Goal: Communication & Community: Answer question/provide support

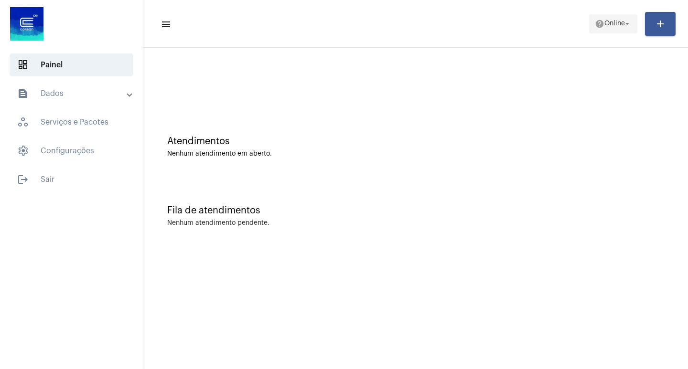
click at [615, 30] on span "help Online arrow_drop_down" at bounding box center [613, 23] width 37 height 17
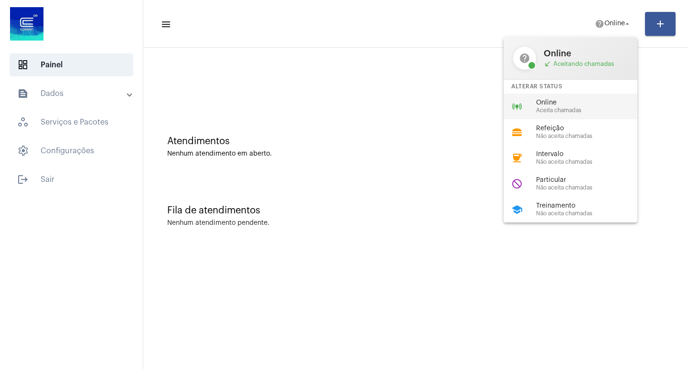
click at [604, 105] on span "Online" at bounding box center [590, 102] width 109 height 7
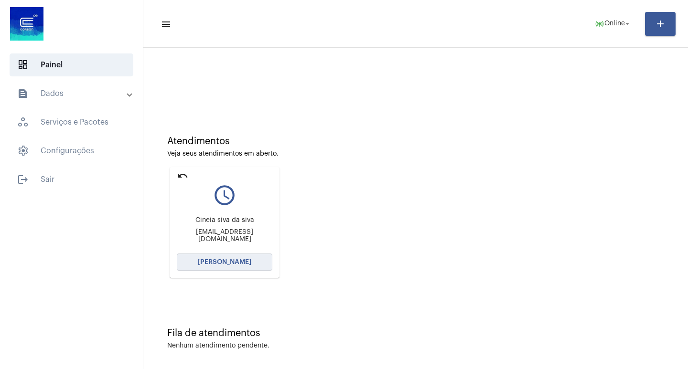
click at [214, 259] on button "[PERSON_NAME]" at bounding box center [225, 262] width 96 height 17
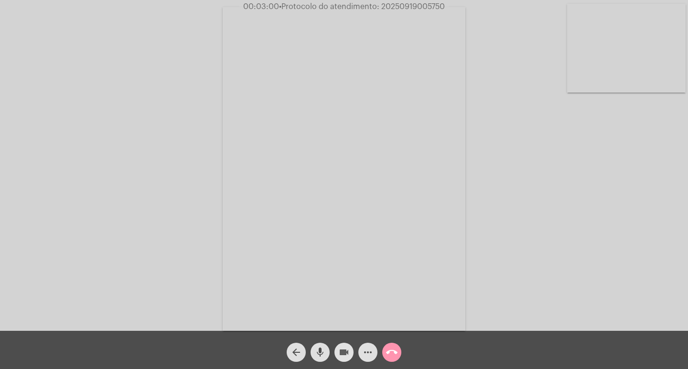
click at [344, 348] on mat-icon "videocam" at bounding box center [343, 352] width 11 height 11
click at [320, 350] on mat-icon "mic" at bounding box center [319, 352] width 11 height 11
click at [343, 354] on mat-icon "videocam_off" at bounding box center [343, 352] width 11 height 11
click at [317, 362] on span "mic_off" at bounding box center [319, 352] width 11 height 19
click at [396, 5] on span "• Protocolo do atendimento: 20250919005750" at bounding box center [362, 7] width 166 height 8
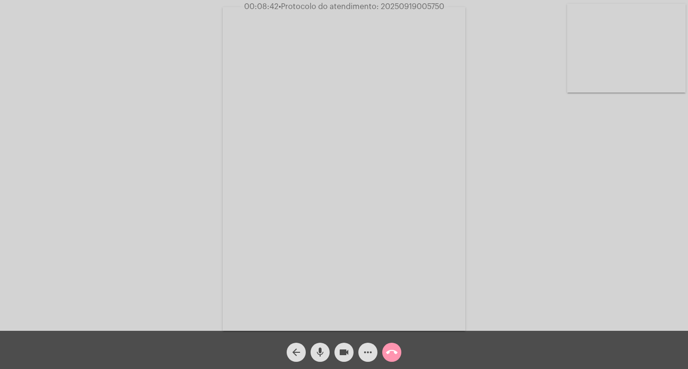
click at [396, 5] on span "• Protocolo do atendimento: 20250919005750" at bounding box center [362, 7] width 166 height 8
copy span "20250919005750"
click at [366, 357] on mat-icon "more_horiz" at bounding box center [367, 352] width 11 height 11
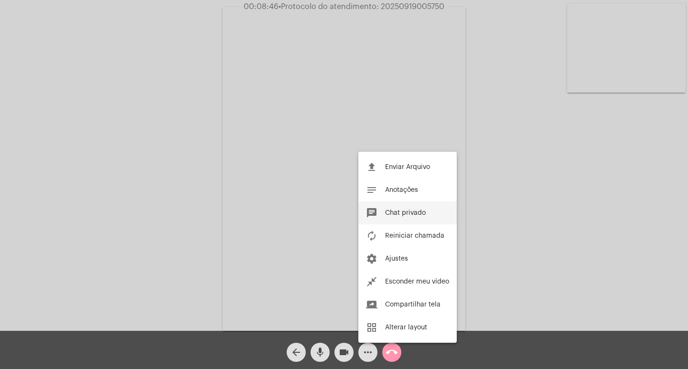
click at [406, 213] on span "Chat privado" at bounding box center [405, 213] width 41 height 7
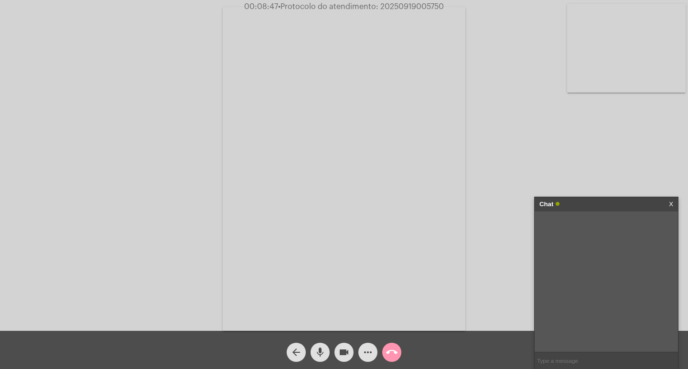
click at [571, 358] on input "text" at bounding box center [606, 361] width 143 height 17
paste input "20250919005750"
type input "20250919005750"
click at [584, 201] on div "Chat" at bounding box center [597, 204] width 114 height 14
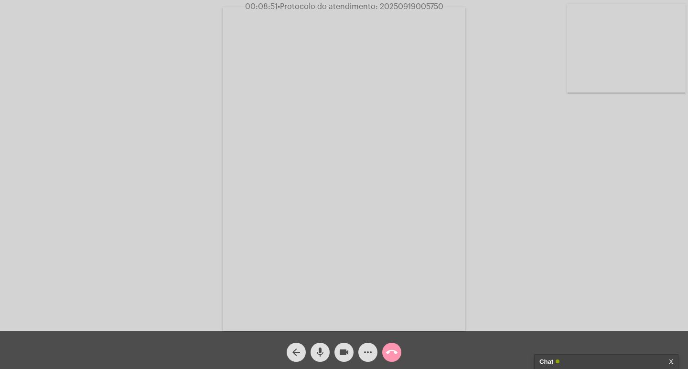
click at [584, 201] on div "Acessando Câmera e Microfone..." at bounding box center [344, 167] width 686 height 331
click at [345, 354] on mat-icon "videocam" at bounding box center [343, 352] width 11 height 11
drag, startPoint x: 326, startPoint y: 353, endPoint x: 377, endPoint y: 364, distance: 51.8
click at [324, 353] on button "mic" at bounding box center [320, 352] width 19 height 19
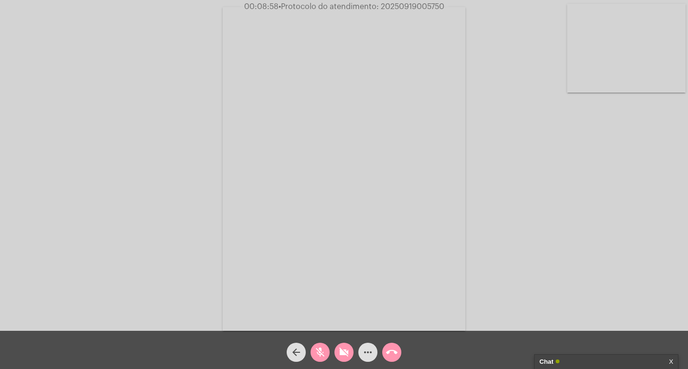
click at [395, 343] on span "call_end" at bounding box center [391, 352] width 11 height 19
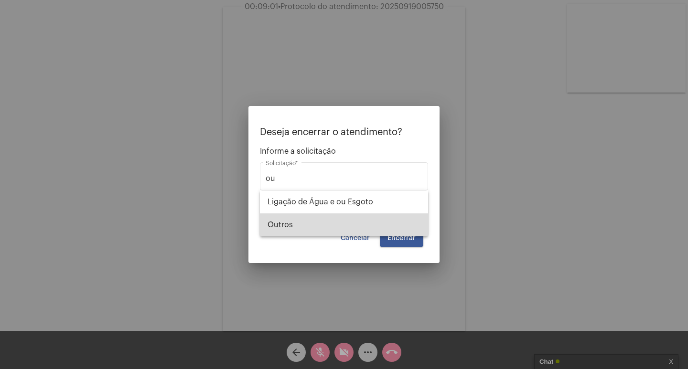
click at [387, 220] on span "Outros" at bounding box center [344, 225] width 153 height 23
type input "Outros"
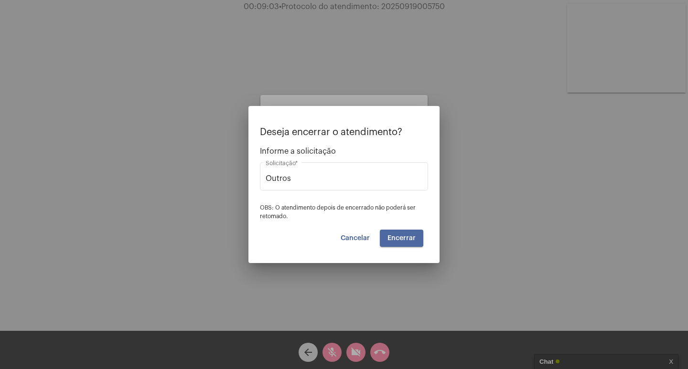
click at [400, 236] on span "Encerrar" at bounding box center [402, 238] width 28 height 7
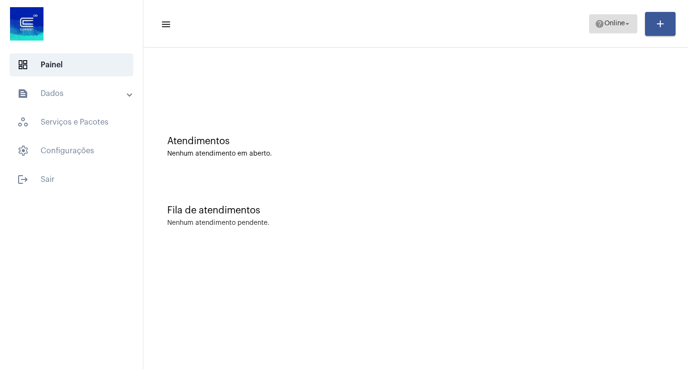
click at [612, 17] on span "help Online arrow_drop_down" at bounding box center [613, 23] width 37 height 17
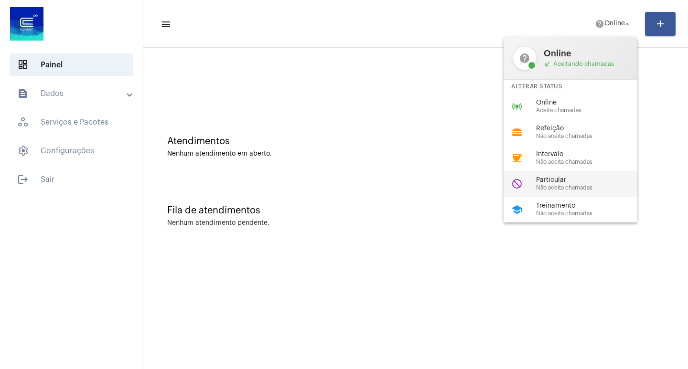
click at [545, 186] on span "Não aceita chamadas" at bounding box center [590, 188] width 109 height 6
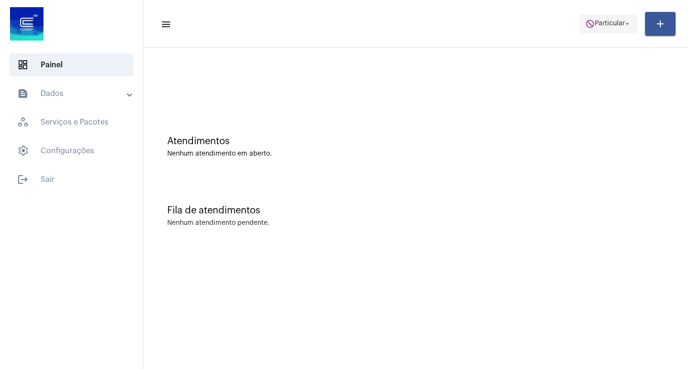
click at [609, 22] on mat-toolbar "menu do_not_disturb Particular arrow_drop_down add" at bounding box center [415, 24] width 545 height 48
click at [611, 22] on span "do_not_disturb Particular arrow_drop_down" at bounding box center [608, 23] width 46 height 17
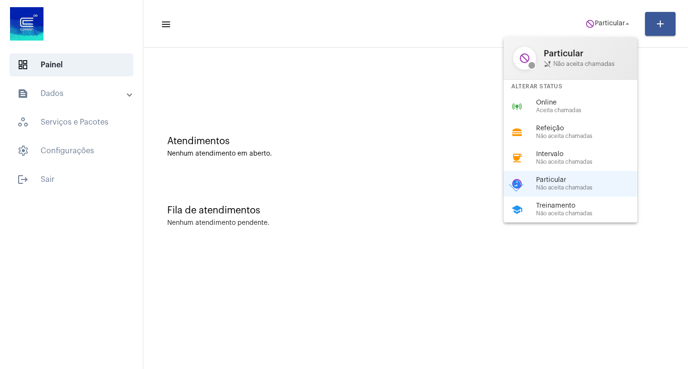
click at [583, 88] on div "Alterar Status" at bounding box center [571, 87] width 134 height 14
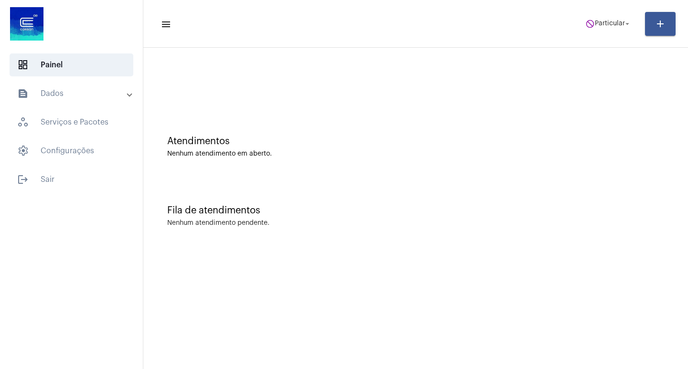
click at [583, 96] on div at bounding box center [415, 80] width 535 height 55
click at [588, 29] on span "do_not_disturb Particular arrow_drop_down" at bounding box center [608, 23] width 46 height 17
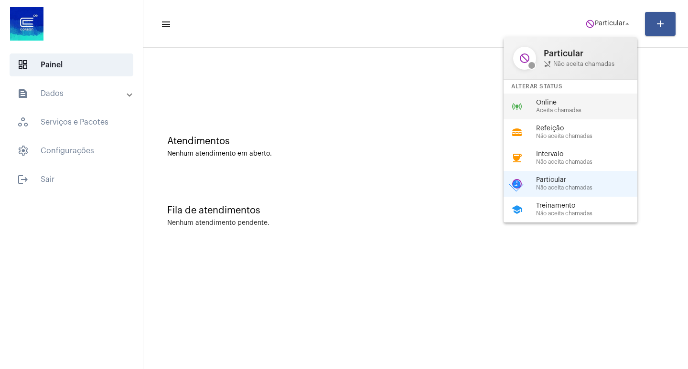
click at [576, 113] on span "Aceita chamadas" at bounding box center [590, 111] width 109 height 6
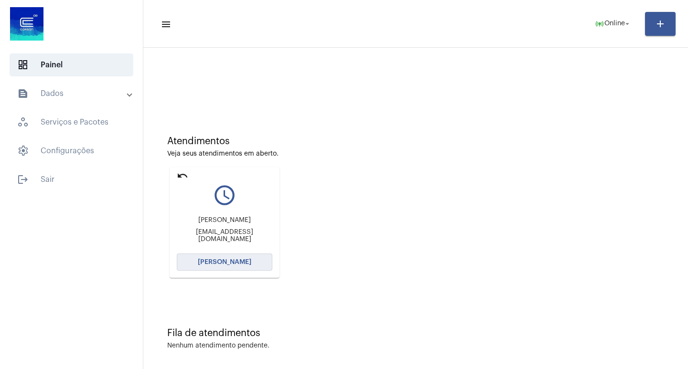
click at [227, 260] on span "[PERSON_NAME]" at bounding box center [225, 262] width 54 height 7
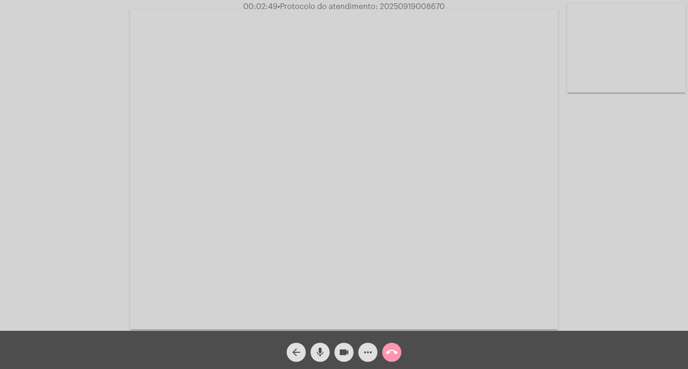
click at [370, 351] on mat-icon "more_horiz" at bounding box center [367, 352] width 11 height 11
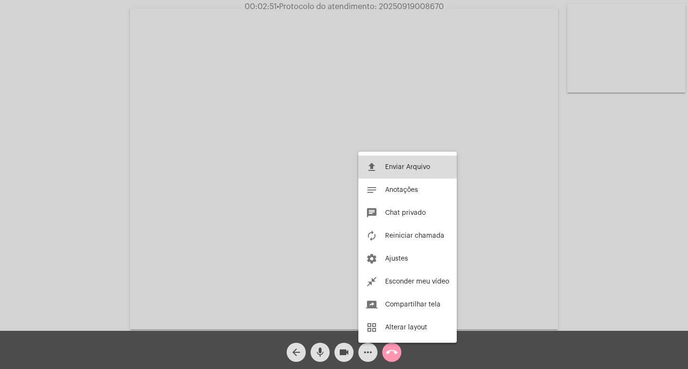
click at [368, 164] on mat-icon "file_upload" at bounding box center [371, 167] width 11 height 11
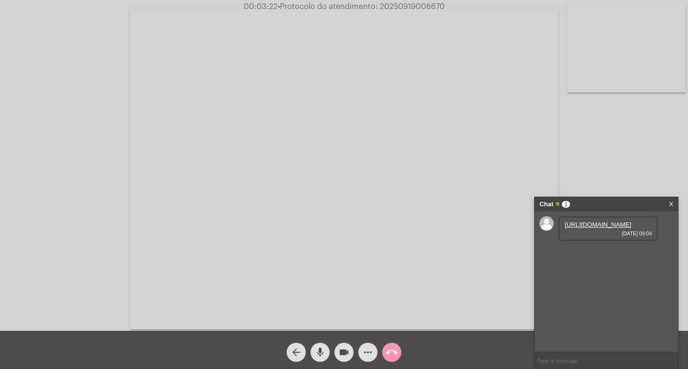
click at [384, 10] on span "• Protocolo do atendimento: 20250919008670" at bounding box center [361, 7] width 167 height 8
copy span "20250919008670"
drag, startPoint x: 416, startPoint y: 59, endPoint x: 405, endPoint y: 54, distance: 11.4
click at [416, 59] on video at bounding box center [344, 169] width 428 height 321
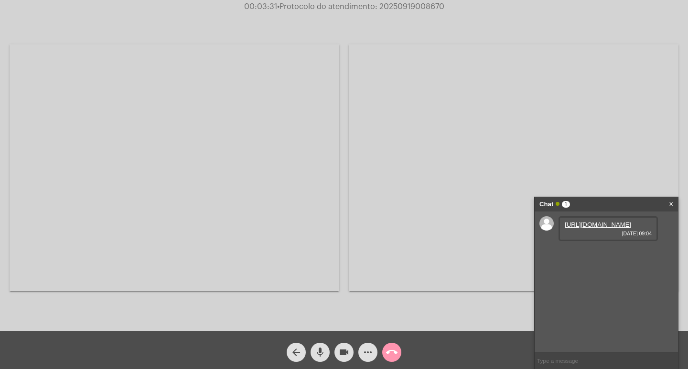
click at [599, 224] on link "https://neft-transfer-bucket.s3.amazonaws.com/temp-13df80cb-8cba-8a1e-8449-831b…" at bounding box center [598, 224] width 66 height 7
click at [608, 46] on video at bounding box center [514, 167] width 330 height 247
copy span "20250919008670"
click at [582, 366] on input "text" at bounding box center [606, 361] width 143 height 17
paste input "20250919008670"
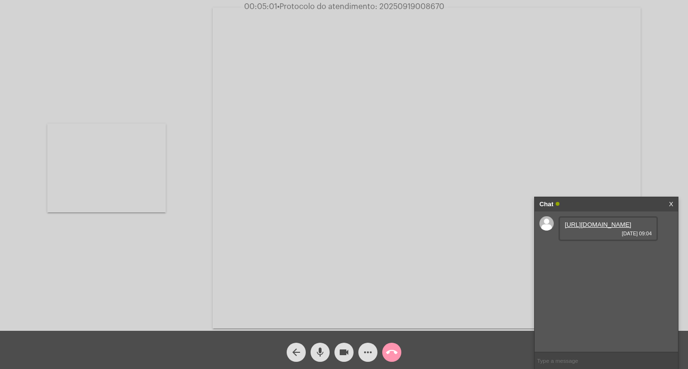
type input "20250919008670"
click at [340, 356] on mat-icon "videocam" at bounding box center [343, 352] width 11 height 11
click at [317, 352] on mat-icon "mic" at bounding box center [319, 352] width 11 height 11
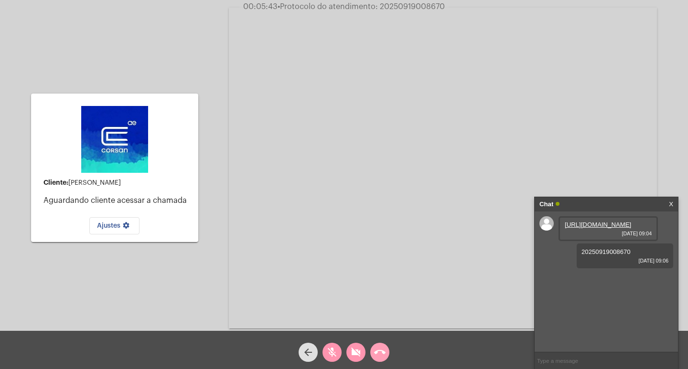
click at [379, 355] on mat-icon "call_end" at bounding box center [379, 352] width 11 height 11
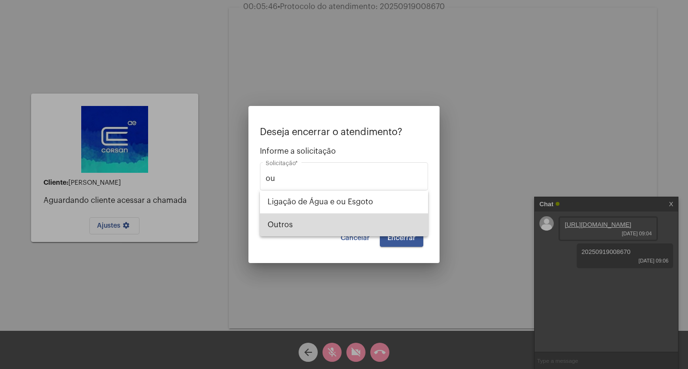
click at [354, 232] on span "Outros" at bounding box center [344, 225] width 153 height 23
type input "Outros"
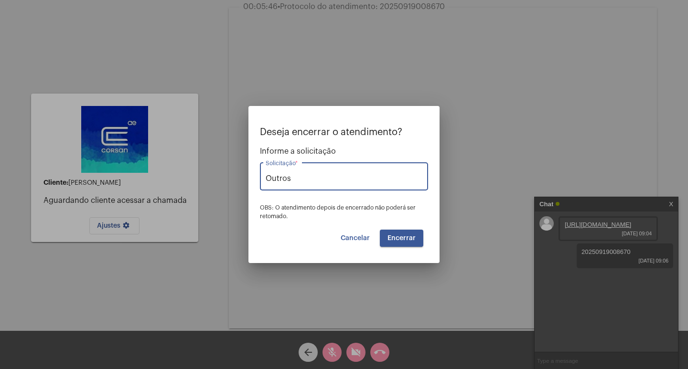
click at [402, 238] on span "Encerrar" at bounding box center [402, 238] width 28 height 7
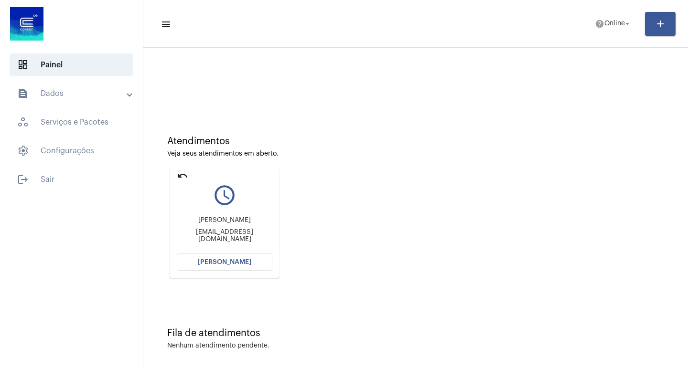
click at [209, 268] on button "[PERSON_NAME]" at bounding box center [225, 262] width 96 height 17
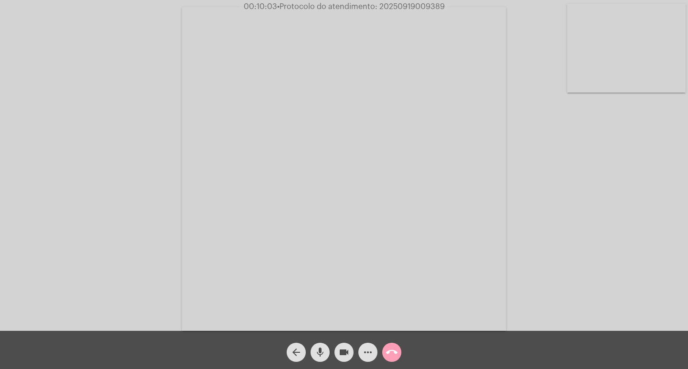
click at [390, 348] on mat-icon "call_end" at bounding box center [391, 352] width 11 height 11
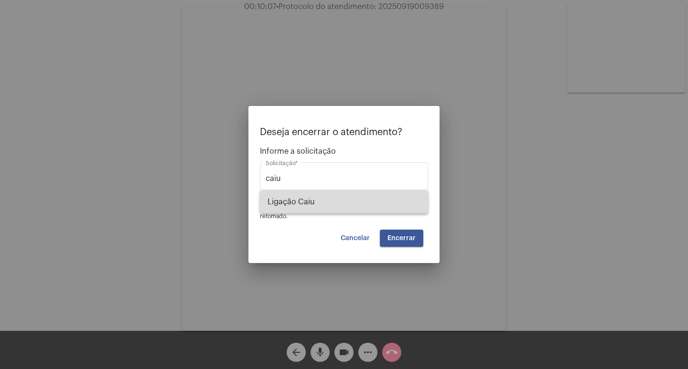
click at [336, 199] on span "Ligação Caiu" at bounding box center [344, 202] width 153 height 23
type input "Ligação Caiu"
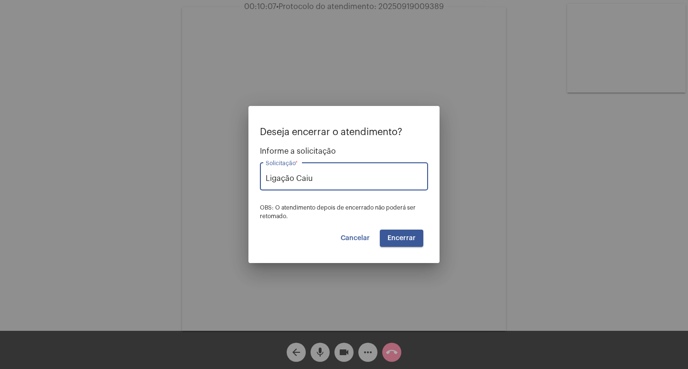
click at [401, 234] on button "Encerrar" at bounding box center [401, 238] width 43 height 17
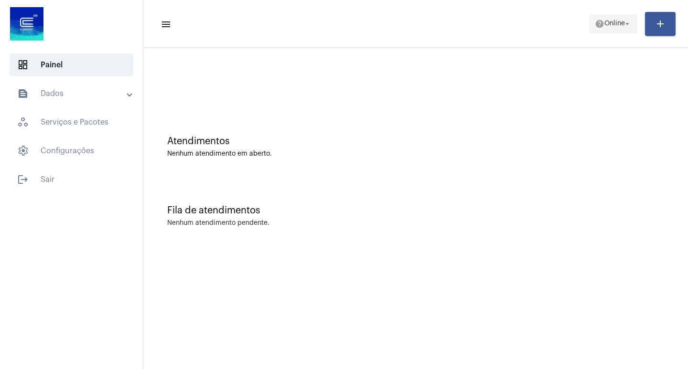
click at [616, 23] on span "Online" at bounding box center [615, 24] width 21 height 7
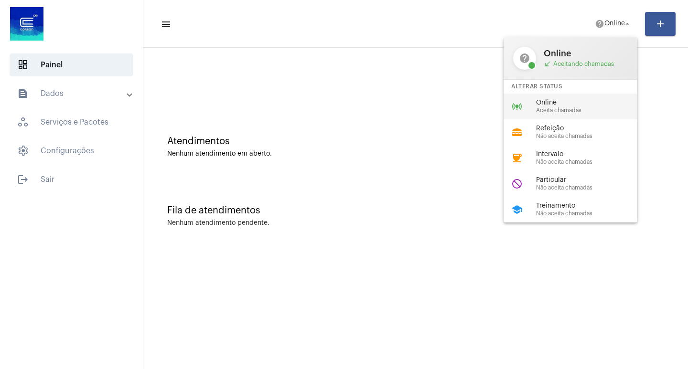
click at [593, 96] on div "online_prediction Online Aceita chamadas" at bounding box center [578, 107] width 149 height 26
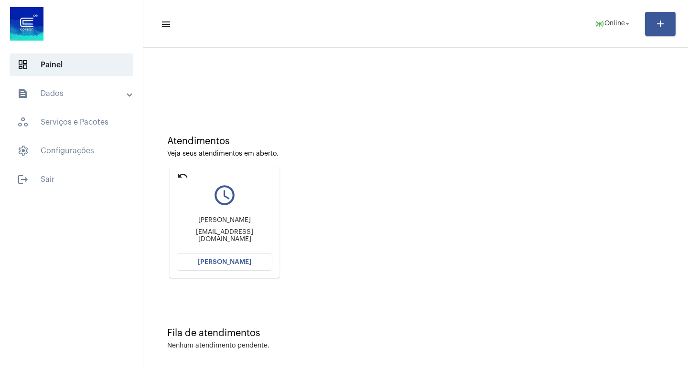
click at [184, 173] on mat-icon "undo" at bounding box center [182, 175] width 11 height 11
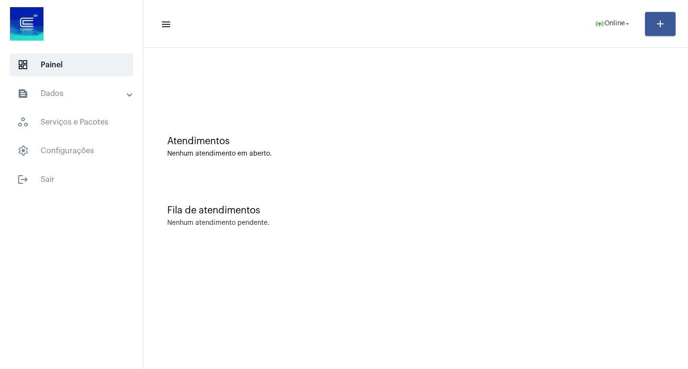
click at [595, 33] on mat-toolbar-row "menu online_prediction Online arrow_drop_down add" at bounding box center [415, 24] width 545 height 31
click at [596, 31] on span "online_prediction Online arrow_drop_down" at bounding box center [613, 23] width 37 height 17
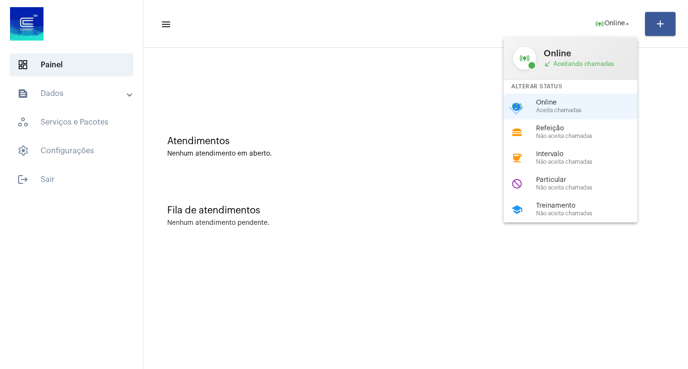
drag, startPoint x: 574, startPoint y: 194, endPoint x: 563, endPoint y: 190, distance: 11.8
click at [573, 193] on div "do_not_disturb Particular Não aceita chamadas" at bounding box center [578, 184] width 149 height 26
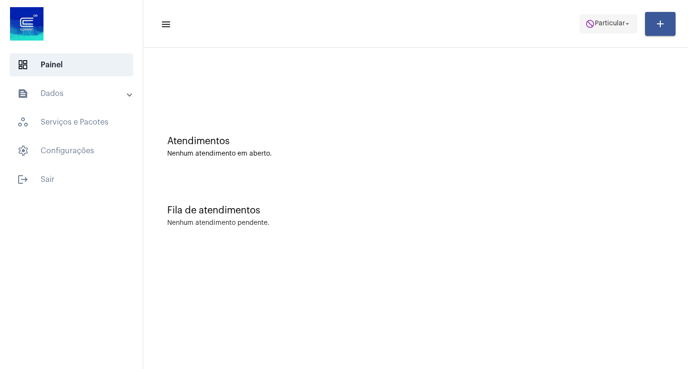
click at [621, 23] on span "Particular" at bounding box center [610, 24] width 30 height 7
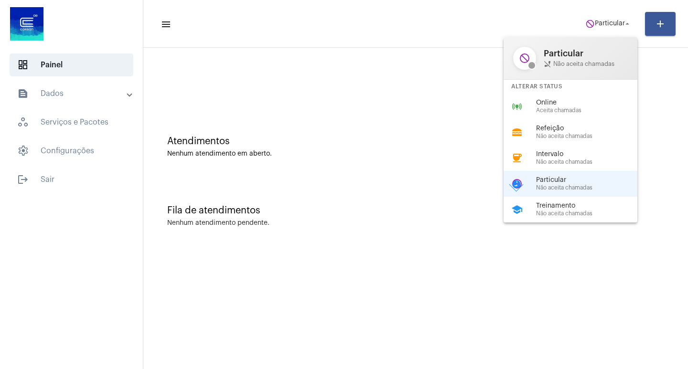
click at [554, 96] on div "online_prediction Online Aceita chamadas" at bounding box center [578, 107] width 149 height 26
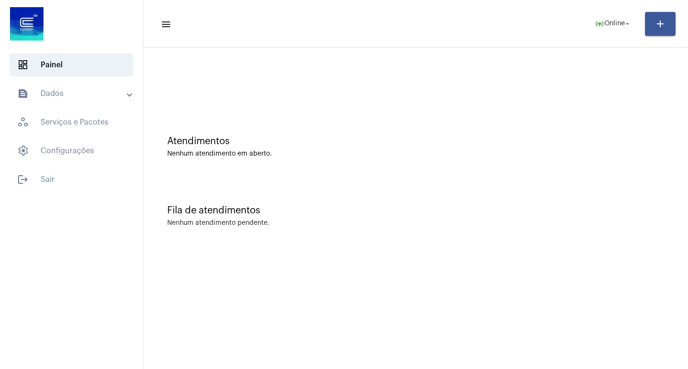
click at [613, 12] on mat-toolbar-row "menu online_prediction Online arrow_drop_down add" at bounding box center [415, 24] width 545 height 31
click at [611, 19] on span "online_prediction Online arrow_drop_down" at bounding box center [613, 23] width 37 height 17
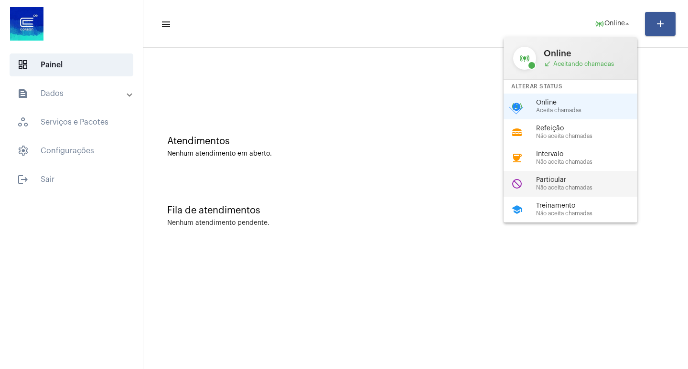
click at [606, 193] on div "do_not_disturb Particular Não aceita chamadas" at bounding box center [578, 184] width 149 height 26
click at [606, 193] on div "Fila de atendimentos Nenhum atendimento pendente." at bounding box center [415, 211] width 535 height 69
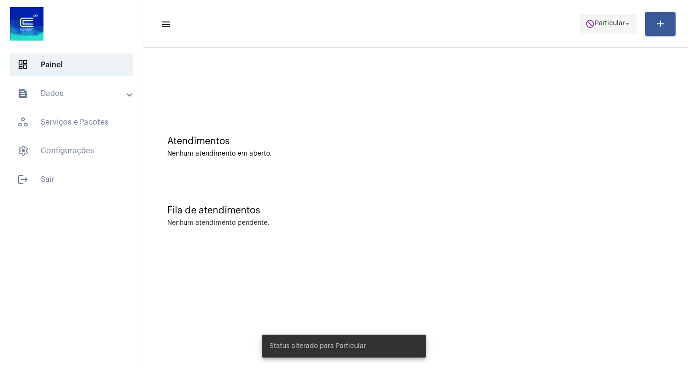
click at [596, 30] on span "do_not_disturb Particular arrow_drop_down" at bounding box center [608, 23] width 46 height 17
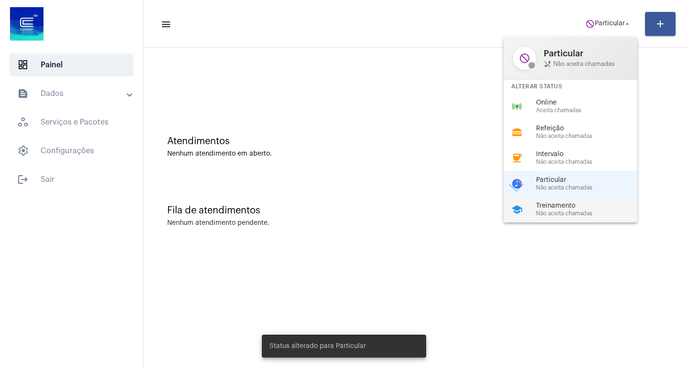
click at [576, 217] on div "school Treinamento Não aceita chamadas" at bounding box center [578, 210] width 149 height 26
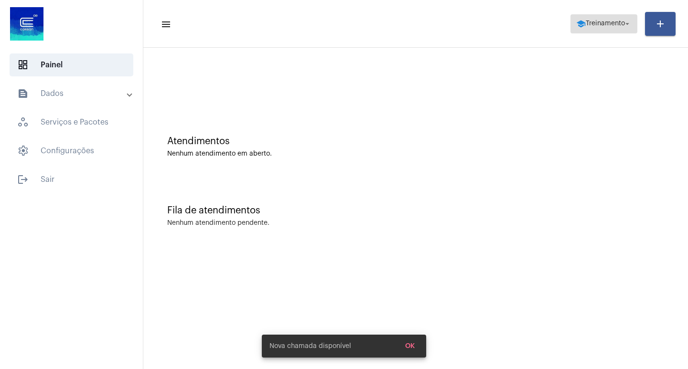
click at [573, 14] on button "school Treinamento arrow_drop_down" at bounding box center [604, 23] width 67 height 19
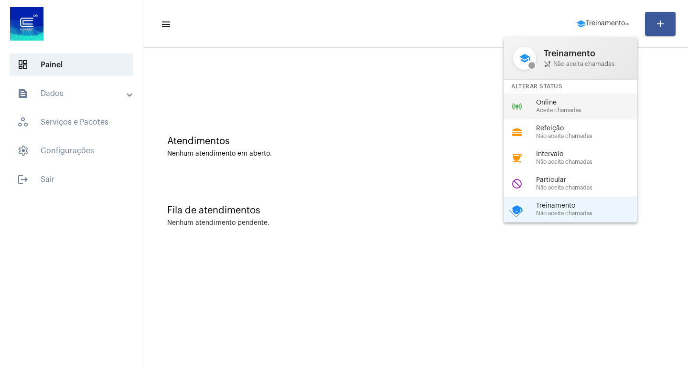
click at [567, 114] on div "online_prediction Online Aceita chamadas" at bounding box center [578, 107] width 149 height 26
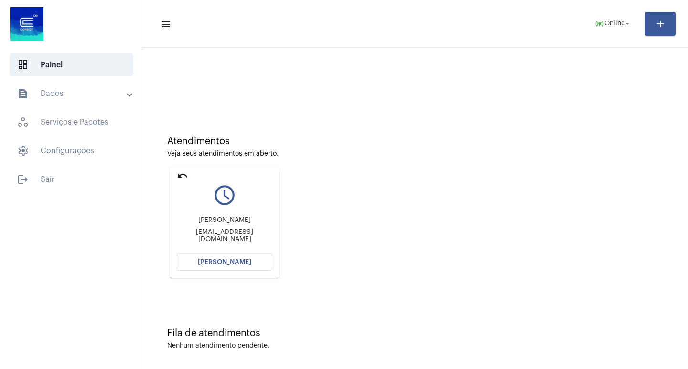
click at [259, 260] on button "[PERSON_NAME]" at bounding box center [225, 262] width 96 height 17
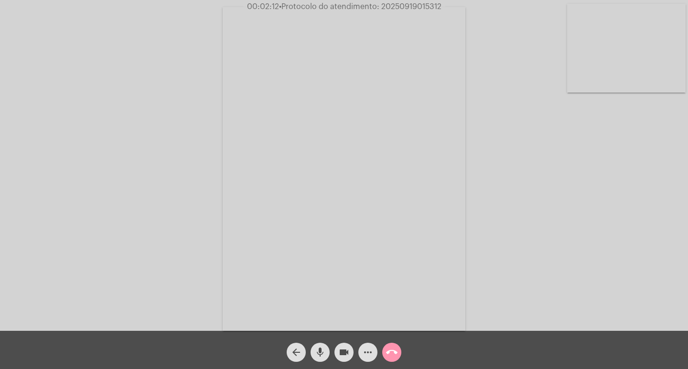
click at [362, 354] on button "more_horiz" at bounding box center [367, 352] width 19 height 19
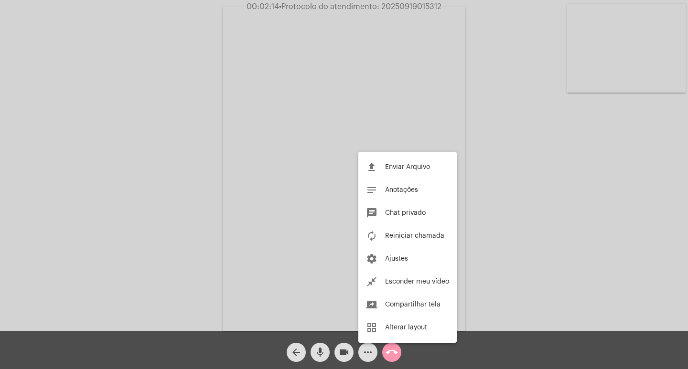
click at [357, 111] on div at bounding box center [344, 184] width 688 height 369
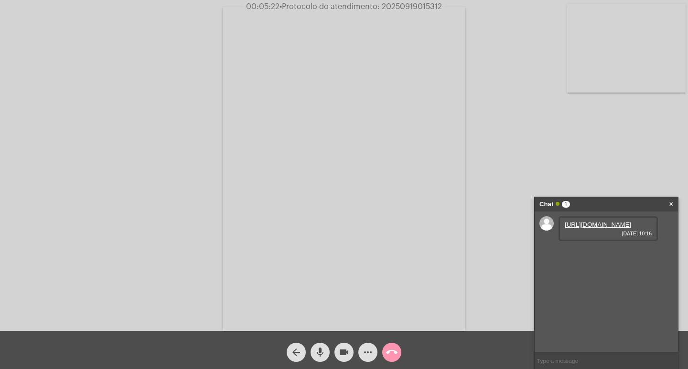
click at [599, 228] on link "https://neft-transfer-bucket.s3.amazonaws.com/temp-1b3d3fee-1588-c35e-d2f0-d136…" at bounding box center [598, 224] width 66 height 7
click at [585, 256] on link "https://neft-transfer-bucket.s3.amazonaws.com/temp-44aa8ad0-06c4-399e-f30a-bf89…" at bounding box center [598, 252] width 66 height 7
click at [609, 283] on link "https://neft-transfer-bucket.s3.amazonaws.com/temp-34cb583d-81ca-8908-a665-7493…" at bounding box center [598, 279] width 66 height 7
click at [591, 221] on link "https://neft-transfer-bucket.s3.amazonaws.com/temp-1b3d3fee-1588-c35e-d2f0-d136…" at bounding box center [598, 224] width 66 height 7
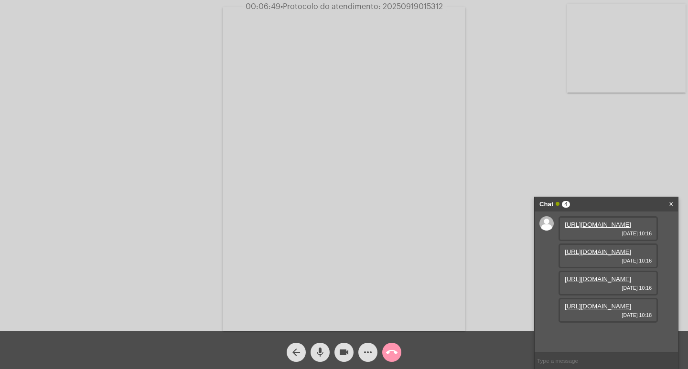
click at [596, 310] on link "https://neft-transfer-bucket.s3.amazonaws.com/temp-95f9cdcc-c77f-176e-bc82-0c7a…" at bounding box center [598, 306] width 66 height 7
click at [608, 310] on link "https://neft-transfer-bucket.s3.amazonaws.com/temp-95f9cdcc-c77f-176e-bc82-0c7a…" at bounding box center [598, 306] width 66 height 7
click at [400, 5] on span "• Protocolo do atendimento: 20250919015312" at bounding box center [360, 7] width 162 height 8
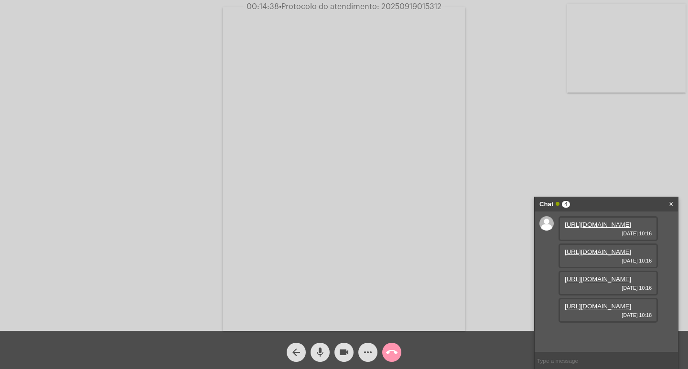
copy span "20250919015312"
click at [579, 356] on input "text" at bounding box center [606, 361] width 143 height 17
paste input "20250919015312"
click at [592, 363] on input "20250919015312" at bounding box center [606, 361] width 143 height 17
type input "20250919015312"
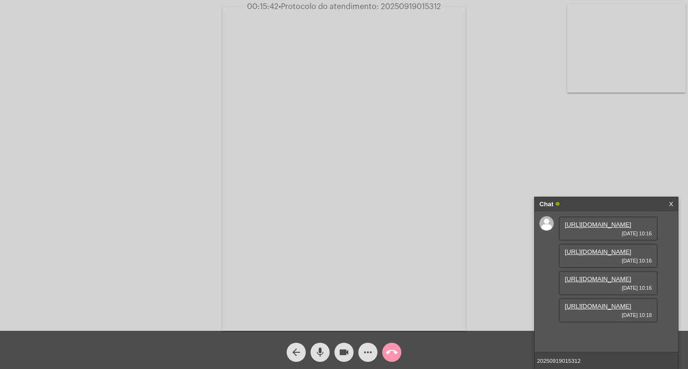
click at [505, 33] on div "Acessando Câmera e Microfone..." at bounding box center [344, 167] width 686 height 331
click at [633, 355] on input "20250919015312" at bounding box center [606, 361] width 143 height 17
click at [596, 195] on div "Acessando Câmera e Microfone..." at bounding box center [344, 167] width 686 height 331
click at [346, 349] on mat-icon "videocam" at bounding box center [343, 352] width 11 height 11
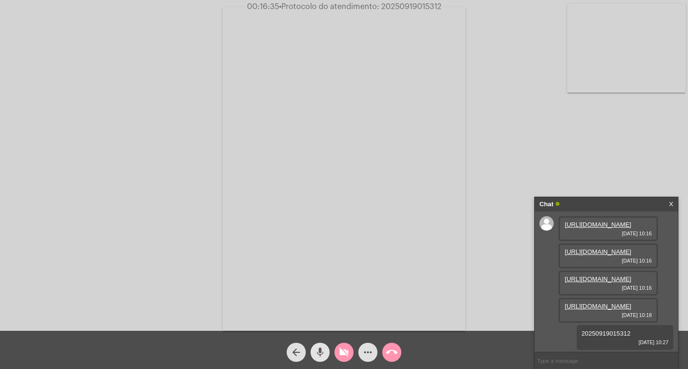
click at [324, 350] on mat-icon "mic" at bounding box center [319, 352] width 11 height 11
click at [386, 346] on button "call_end" at bounding box center [391, 352] width 19 height 19
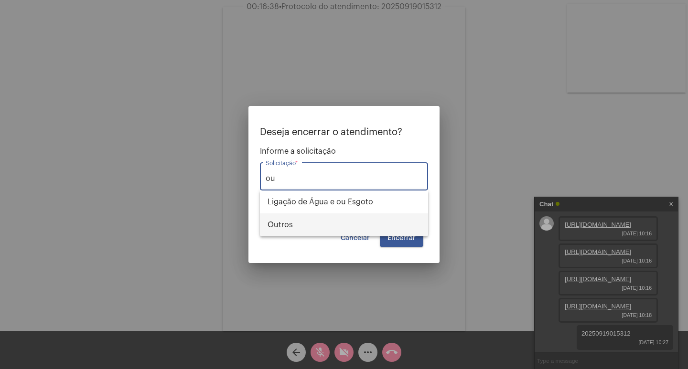
click at [345, 227] on span "Outros" at bounding box center [344, 225] width 153 height 23
type input "Outros"
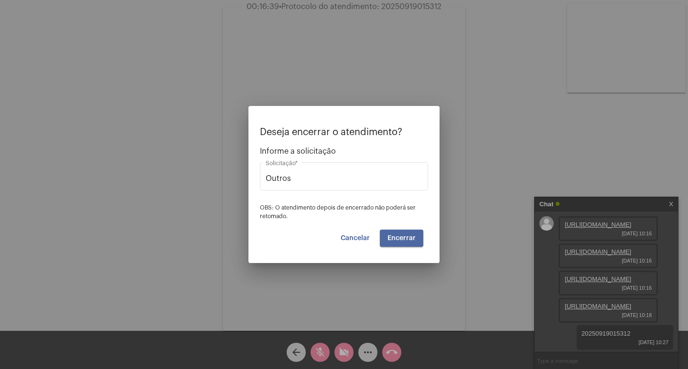
click at [390, 237] on span "Encerrar" at bounding box center [402, 238] width 28 height 7
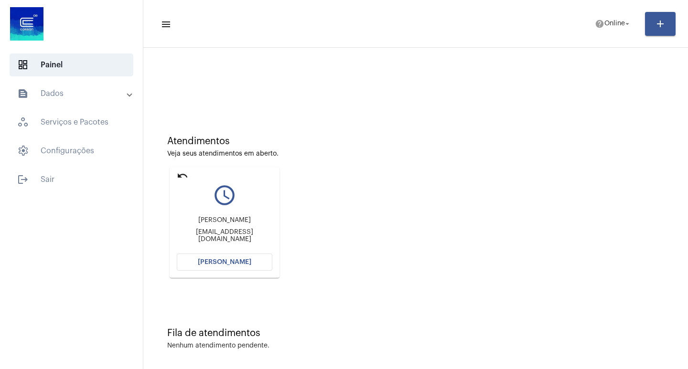
click at [241, 268] on button "[PERSON_NAME]" at bounding box center [225, 262] width 96 height 17
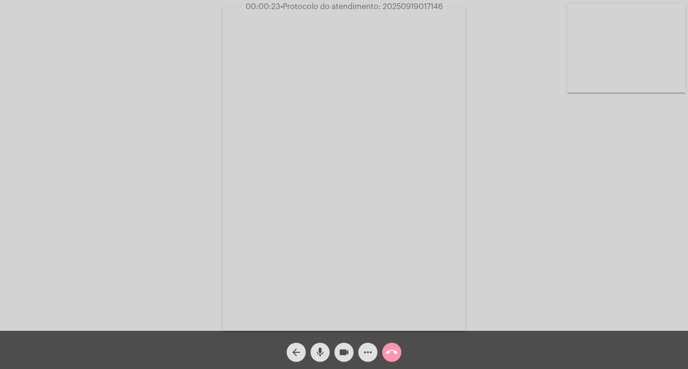
click at [363, 363] on div "arrow_back mic videocam more_horiz call_end" at bounding box center [344, 350] width 688 height 38
click at [364, 354] on mat-icon "more_horiz" at bounding box center [367, 352] width 11 height 11
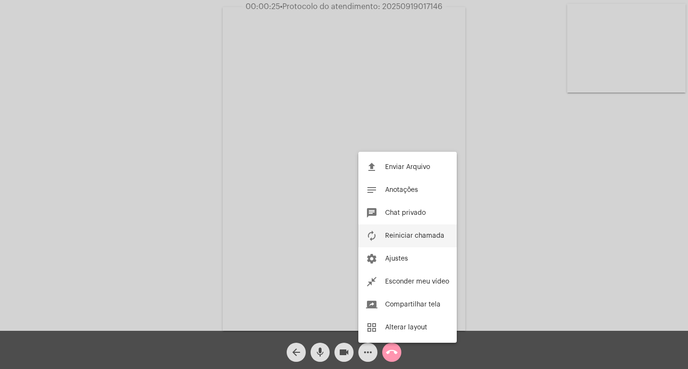
click at [370, 236] on mat-icon "autorenew" at bounding box center [371, 235] width 11 height 11
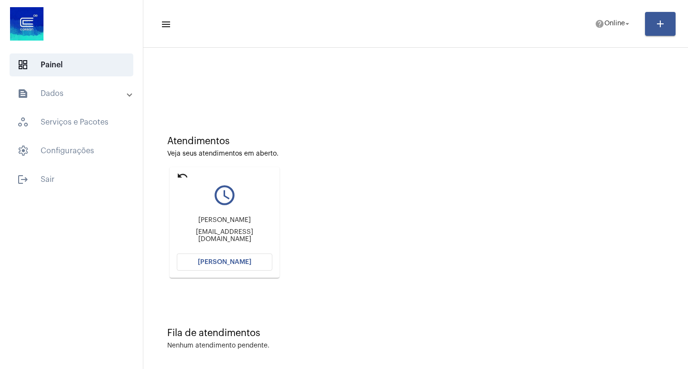
click at [229, 271] on mat-card "undo query_builder Alessandra faleiro de barros [EMAIL_ADDRESS][DOMAIN_NAME] [P…" at bounding box center [225, 222] width 110 height 111
click at [232, 266] on button "[PERSON_NAME]" at bounding box center [225, 262] width 96 height 17
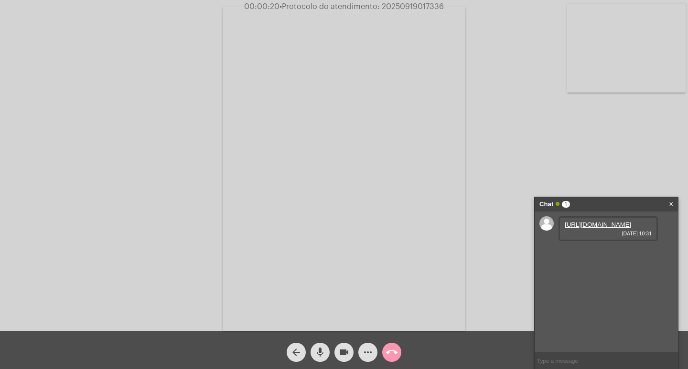
click at [610, 228] on link "[URL][DOMAIN_NAME]" at bounding box center [598, 224] width 66 height 7
click at [341, 359] on span "videocam" at bounding box center [343, 352] width 11 height 19
click at [316, 350] on mat-icon "mic" at bounding box center [319, 352] width 11 height 11
click at [341, 347] on mat-icon "videocam_off" at bounding box center [343, 352] width 11 height 11
click at [323, 346] on span "mic_off" at bounding box center [319, 352] width 11 height 19
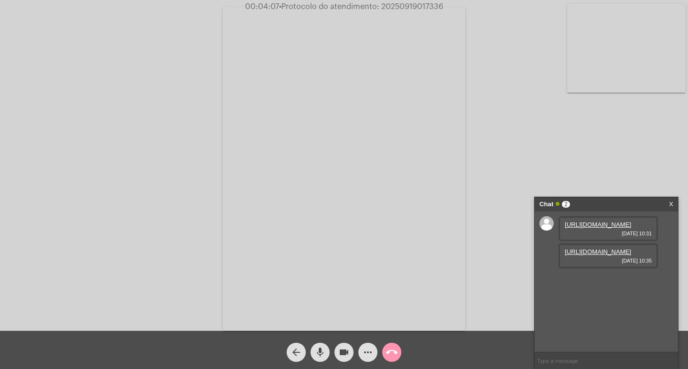
click at [585, 256] on link "[URL][DOMAIN_NAME]" at bounding box center [598, 252] width 66 height 7
click at [613, 228] on link "[URL][DOMAIN_NAME]" at bounding box center [598, 224] width 66 height 7
click at [598, 283] on link "[URL][DOMAIN_NAME]" at bounding box center [598, 279] width 66 height 7
click at [424, 5] on span "• Protocolo do atendimento: 20250919017336" at bounding box center [360, 7] width 164 height 8
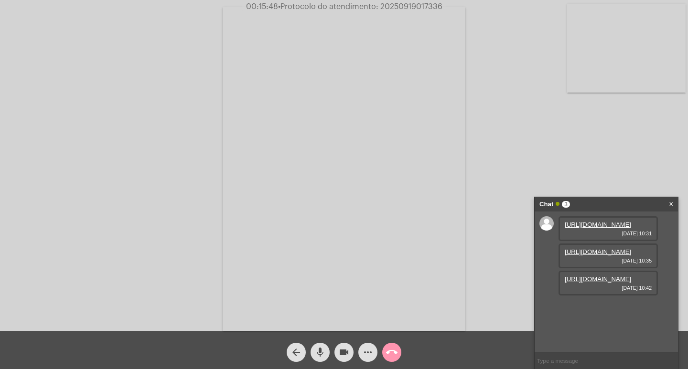
click at [424, 5] on span "• Protocolo do atendimento: 20250919017336" at bounding box center [360, 7] width 164 height 8
copy span "20250919017336"
click at [556, 359] on input "text" at bounding box center [606, 361] width 143 height 17
paste input "20250919017336"
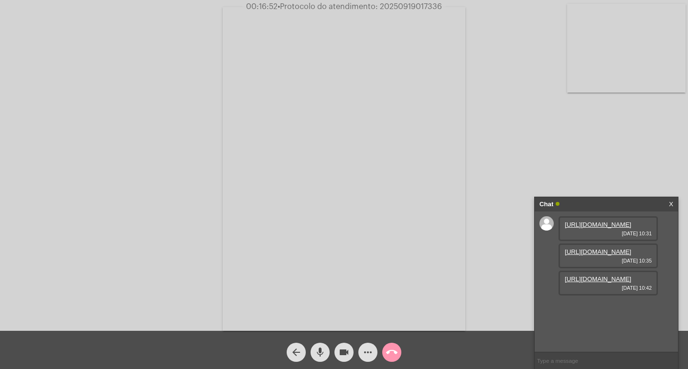
type input "20250919017336"
click at [623, 206] on div "Chat" at bounding box center [597, 204] width 114 height 14
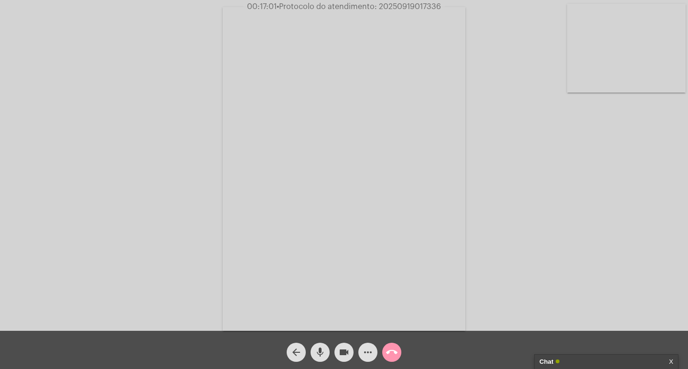
drag, startPoint x: 346, startPoint y: 353, endPoint x: 338, endPoint y: 350, distance: 8.2
click at [345, 353] on mat-icon "videocam" at bounding box center [343, 352] width 11 height 11
click at [321, 347] on mat-icon "mic" at bounding box center [319, 352] width 11 height 11
click at [389, 357] on mat-icon "call_end" at bounding box center [391, 352] width 11 height 11
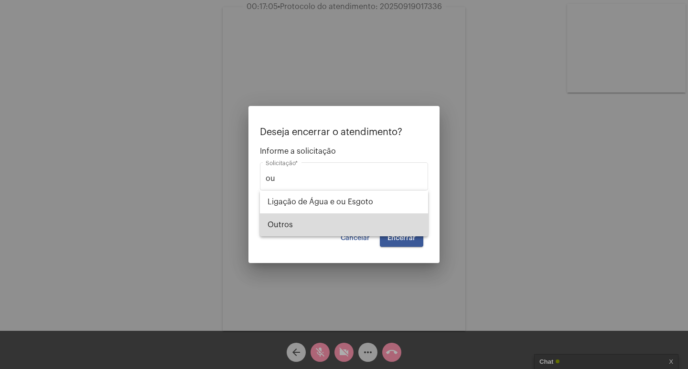
click at [331, 227] on span "Outros" at bounding box center [344, 225] width 153 height 23
type input "Outros"
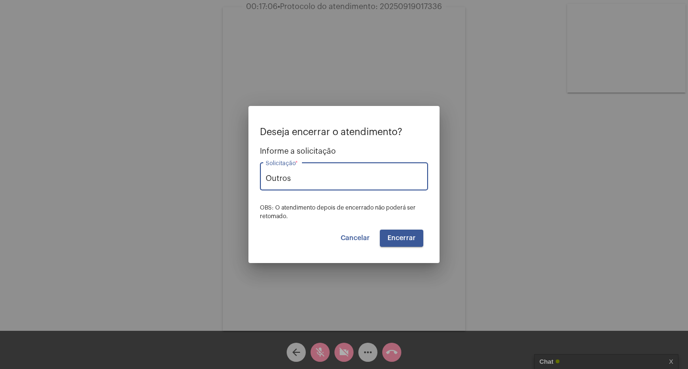
click at [398, 241] on span "Encerrar" at bounding box center [402, 238] width 28 height 7
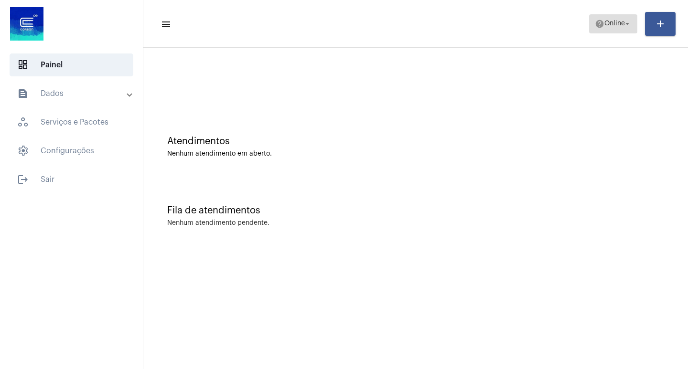
click at [634, 28] on button "help Online arrow_drop_down" at bounding box center [613, 23] width 48 height 19
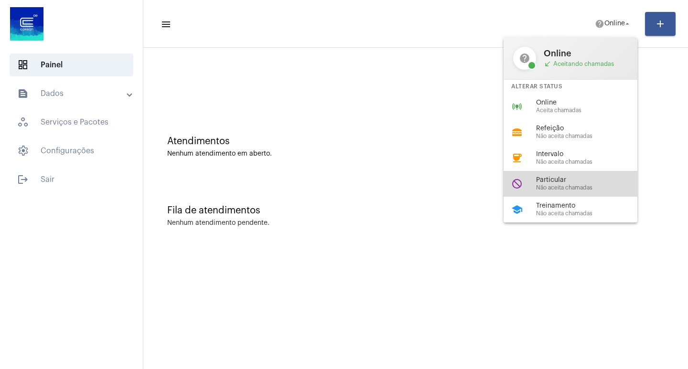
click at [582, 186] on span "Não aceita chamadas" at bounding box center [590, 188] width 109 height 6
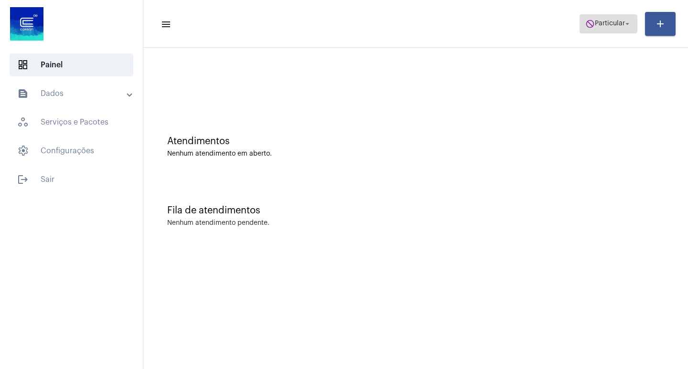
click at [587, 19] on mat-icon "do_not_disturb" at bounding box center [590, 24] width 10 height 10
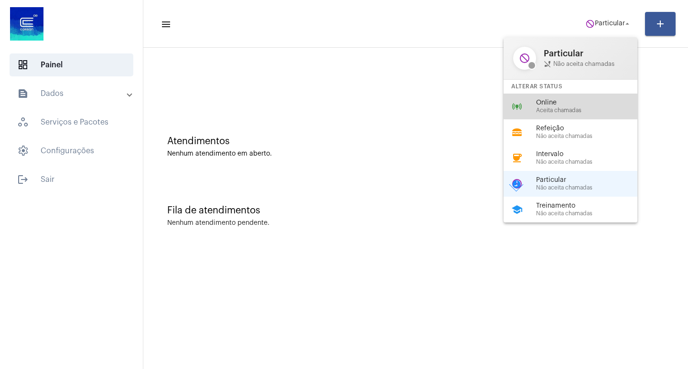
drag, startPoint x: 582, startPoint y: 101, endPoint x: 504, endPoint y: 101, distance: 78.4
click at [582, 101] on span "Online" at bounding box center [590, 102] width 109 height 7
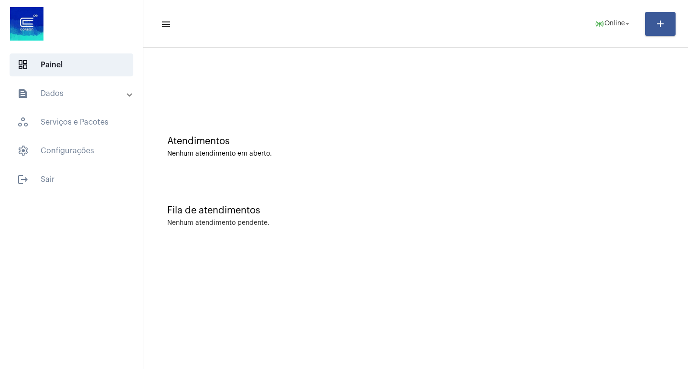
click at [547, 14] on mat-toolbar-row "menu online_prediction Online arrow_drop_down add" at bounding box center [415, 24] width 545 height 31
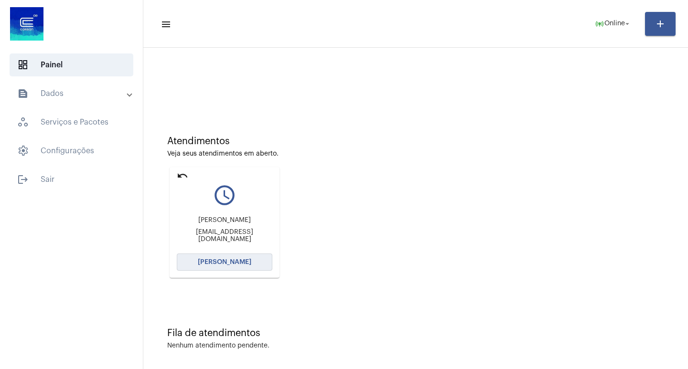
click at [258, 269] on button "[PERSON_NAME]" at bounding box center [225, 262] width 96 height 17
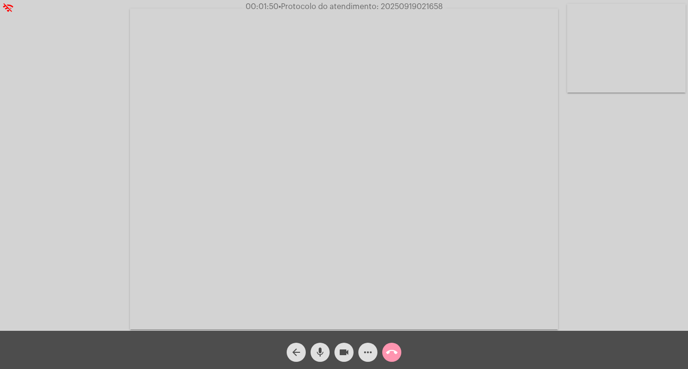
click at [368, 361] on span "more_horiz" at bounding box center [367, 352] width 11 height 19
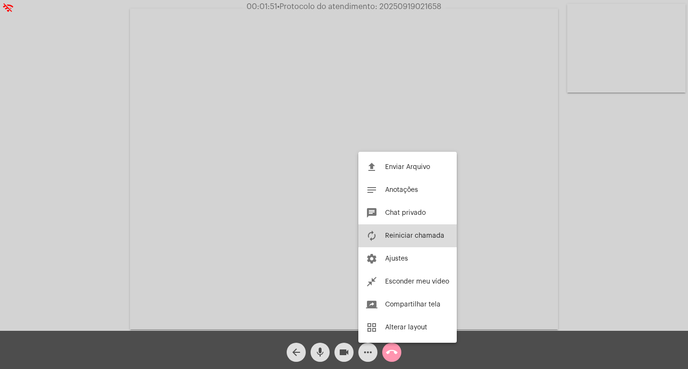
click at [378, 236] on button "autorenew Reiniciar chamada" at bounding box center [407, 236] width 98 height 23
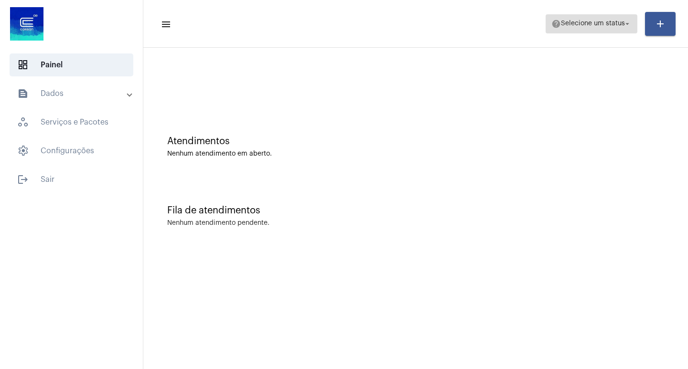
click at [588, 26] on span "Selecione um status" at bounding box center [593, 24] width 64 height 7
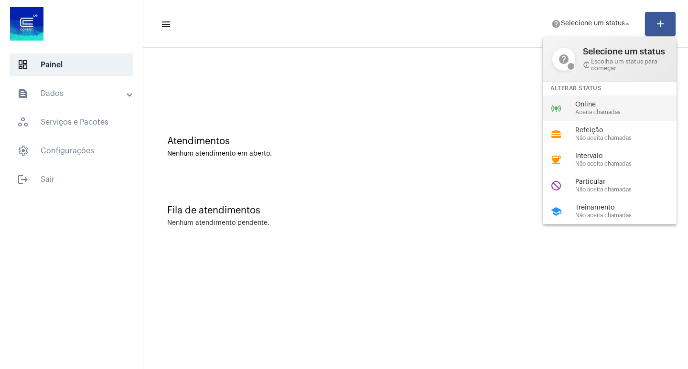
click at [549, 105] on div "online_prediction Online Aceita chamadas" at bounding box center [617, 109] width 149 height 26
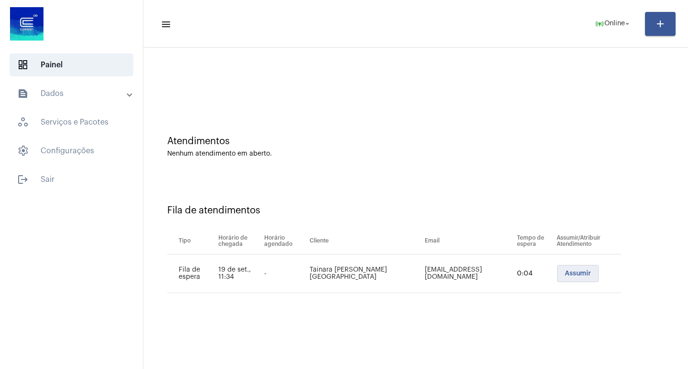
click at [570, 269] on button "Assumir" at bounding box center [578, 273] width 42 height 17
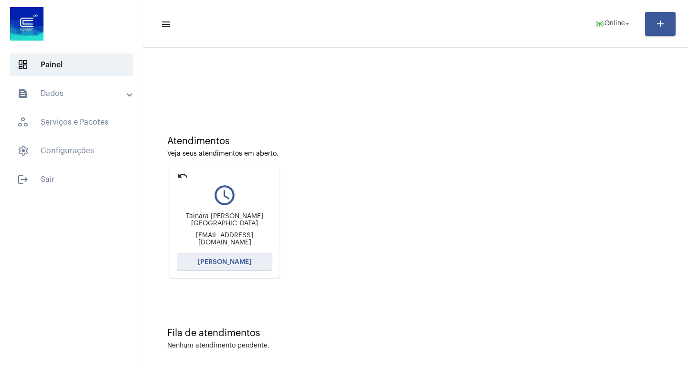
click at [246, 259] on span "[PERSON_NAME]" at bounding box center [225, 262] width 54 height 7
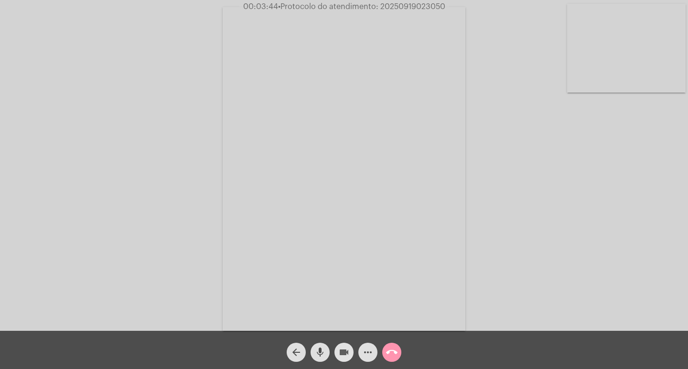
click at [347, 345] on span "videocam" at bounding box center [343, 352] width 11 height 19
click at [315, 351] on mat-icon "mic" at bounding box center [319, 352] width 11 height 11
click at [345, 353] on mat-icon "videocam_off" at bounding box center [343, 352] width 11 height 11
click at [325, 357] on mat-icon "mic_off" at bounding box center [319, 352] width 11 height 11
click at [399, 9] on span "• Protocolo do atendimento: 20250919023050" at bounding box center [360, 7] width 167 height 8
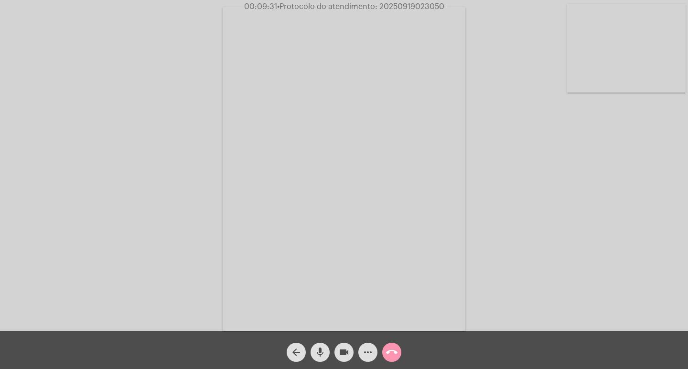
click at [399, 9] on span "• Protocolo do atendimento: 20250919023050" at bounding box center [360, 7] width 167 height 8
copy span "20250919023050"
click at [370, 343] on div "more_horiz" at bounding box center [368, 350] width 24 height 24
click at [372, 349] on mat-icon "more_horiz" at bounding box center [367, 352] width 11 height 11
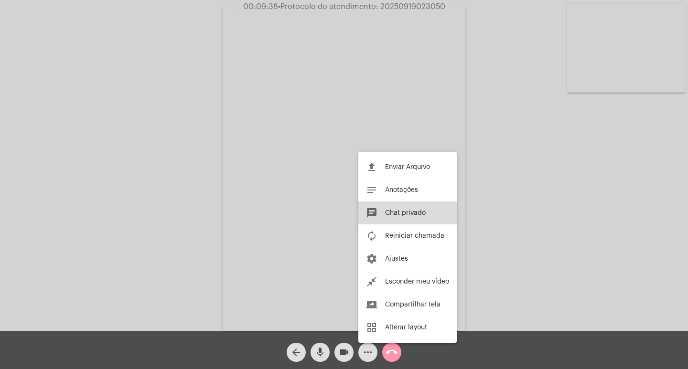
click at [441, 215] on button "chat Chat privado" at bounding box center [407, 213] width 98 height 23
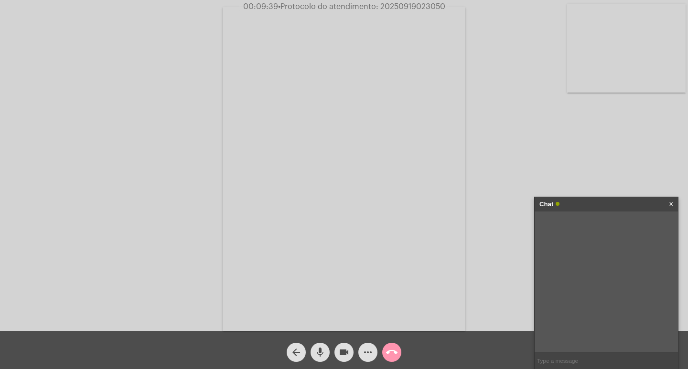
click at [596, 352] on div at bounding box center [606, 282] width 143 height 141
click at [587, 354] on input "text" at bounding box center [606, 361] width 143 height 17
paste input "20250919023050"
type input "20250919023050"
click at [364, 357] on mat-icon "more_horiz" at bounding box center [367, 352] width 11 height 11
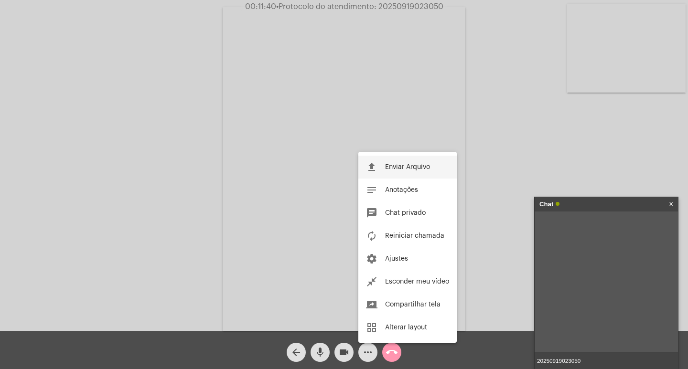
click at [393, 168] on span "Enviar Arquivo" at bounding box center [407, 167] width 45 height 7
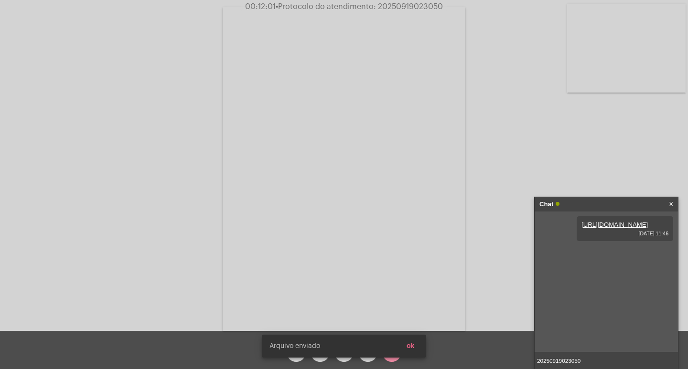
click at [412, 345] on span "ok" at bounding box center [411, 346] width 8 height 7
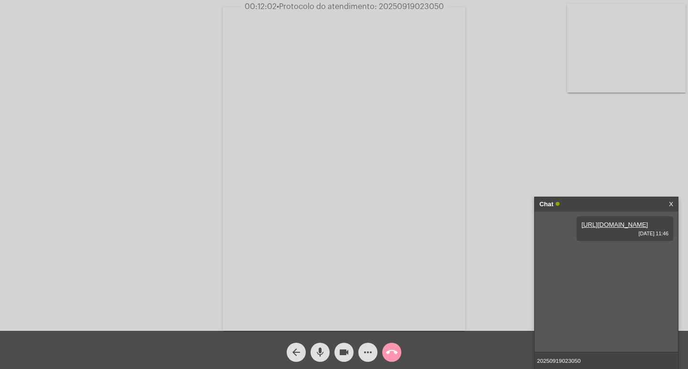
click at [369, 349] on mat-icon "more_horiz" at bounding box center [367, 352] width 11 height 11
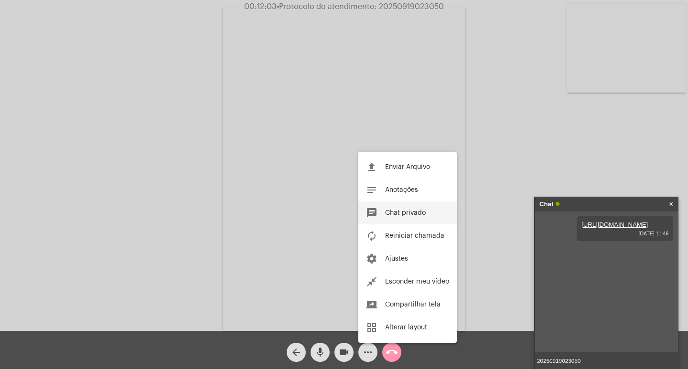
click at [412, 213] on span "Chat privado" at bounding box center [405, 213] width 41 height 7
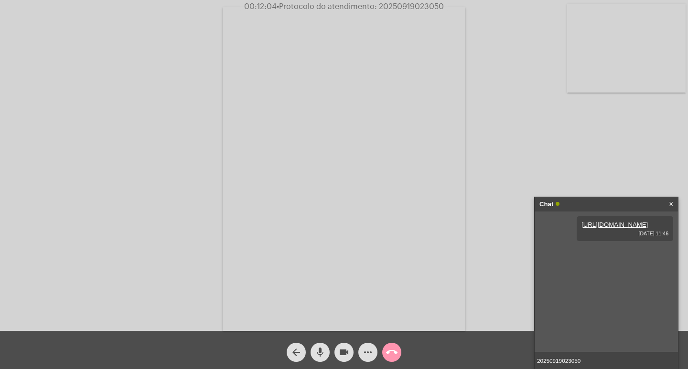
click at [367, 351] on mat-icon "more_horiz" at bounding box center [367, 352] width 11 height 11
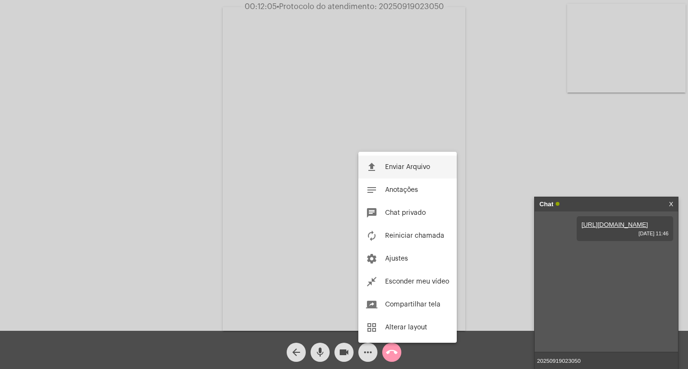
click at [415, 167] on span "Enviar Arquivo" at bounding box center [407, 167] width 45 height 7
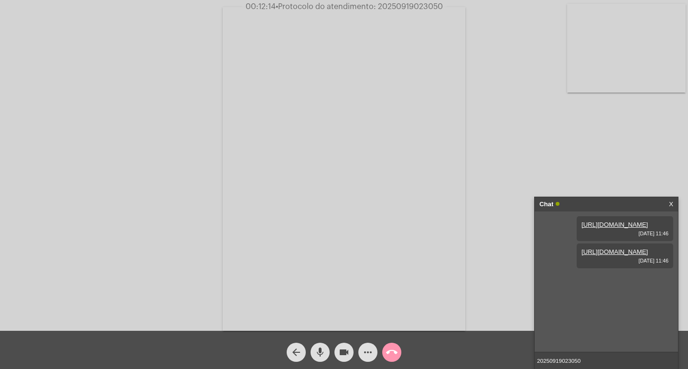
click at [415, 7] on span "• Protocolo do atendimento: 20250919023050" at bounding box center [359, 7] width 167 height 8
click at [415, 7] on span "• Protocolo do atendimento: 20250919023050" at bounding box center [358, 7] width 167 height 8
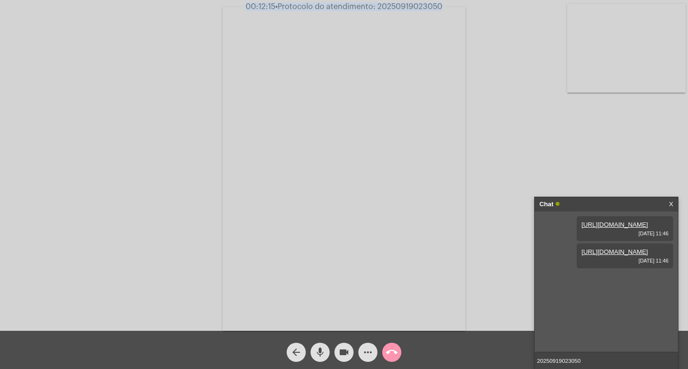
click at [415, 7] on span "• Protocolo do atendimento: 20250919023050" at bounding box center [358, 7] width 167 height 8
click at [415, 7] on span "• Protocolo do atendimento: 20250919023050" at bounding box center [359, 7] width 167 height 8
click at [493, 32] on div "Acessando Câmera e Microfone..." at bounding box center [344, 167] width 686 height 331
click at [416, 2] on span "00:12:17 • Protocolo do atendimento: 20250919023050" at bounding box center [344, 7] width 204 height 10
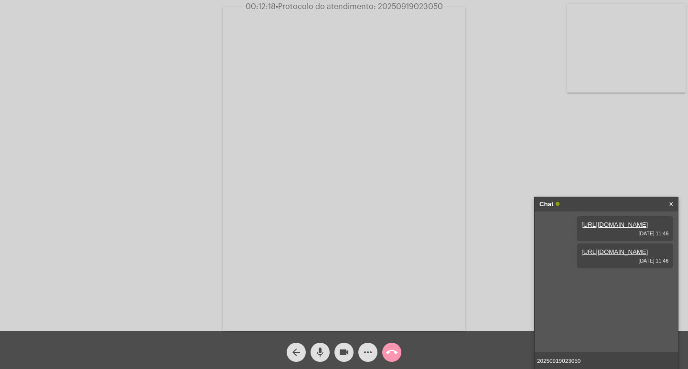
click at [416, 2] on span "00:12:18 • Protocolo do atendimento: 20250919023050" at bounding box center [344, 7] width 205 height 10
copy span "20250919023050"
click at [466, 65] on div "Acessando Câmera e Microfone..." at bounding box center [344, 167] width 686 height 331
click at [596, 356] on input "20250919023050" at bounding box center [606, 361] width 143 height 17
click at [606, 197] on div "Chat" at bounding box center [597, 204] width 114 height 14
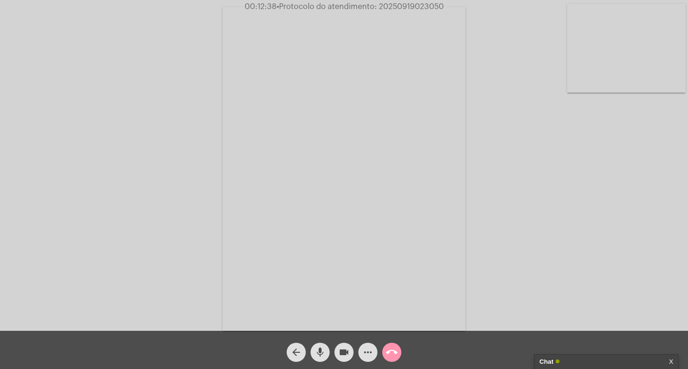
click at [343, 356] on mat-icon "videocam" at bounding box center [343, 352] width 11 height 11
click at [325, 355] on mat-icon "mic" at bounding box center [319, 352] width 11 height 11
click at [385, 358] on button "call_end" at bounding box center [391, 352] width 19 height 19
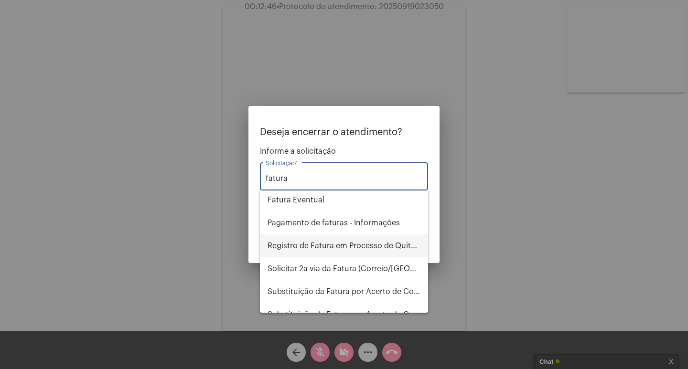
scroll to position [96, 0]
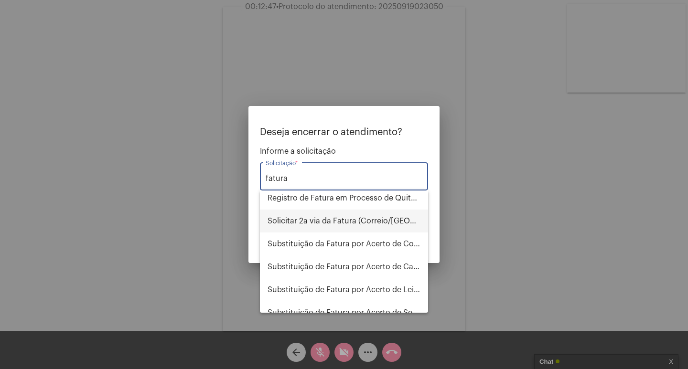
click at [349, 225] on span "Solicitar 2a via da Fatura (Correio/[GEOGRAPHIC_DATA]/Email)" at bounding box center [344, 221] width 153 height 23
type input "Solicitar 2a via da Fatura (Correio/[GEOGRAPHIC_DATA]/Email)"
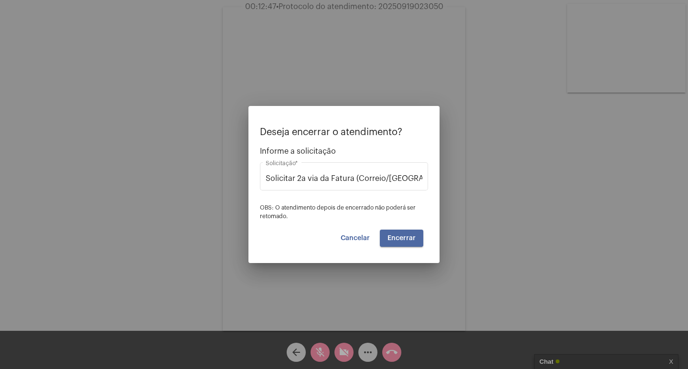
click at [410, 238] on span "Encerrar" at bounding box center [402, 238] width 28 height 7
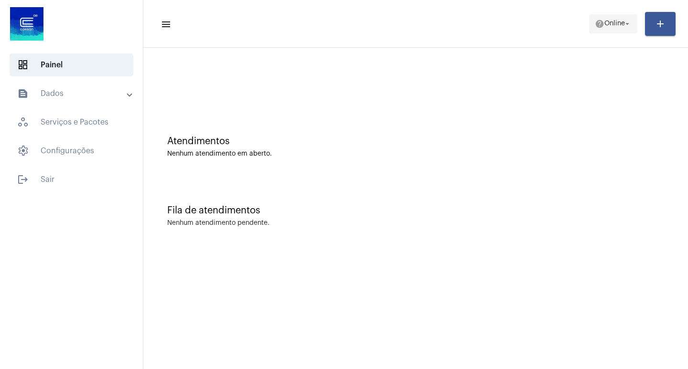
drag, startPoint x: 606, startPoint y: 21, endPoint x: 600, endPoint y: 22, distance: 6.4
click at [605, 22] on span "Online" at bounding box center [615, 24] width 21 height 7
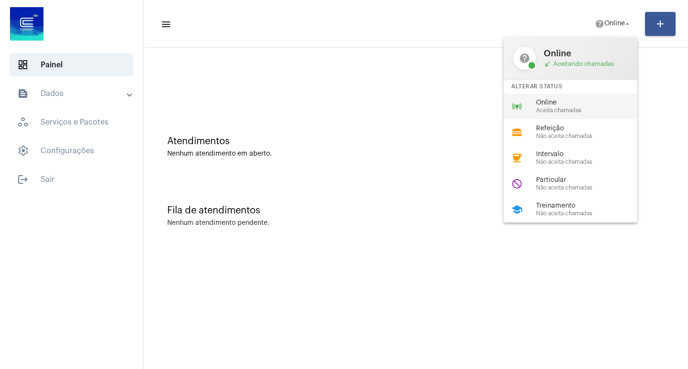
click at [566, 114] on div "online_prediction Online Aceita chamadas" at bounding box center [578, 107] width 149 height 26
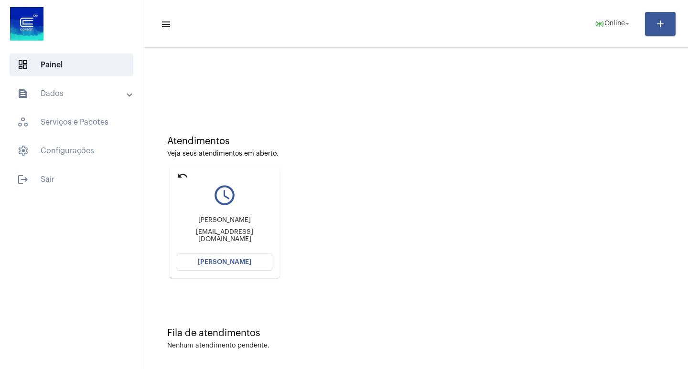
click at [223, 260] on span "[PERSON_NAME]" at bounding box center [225, 262] width 54 height 7
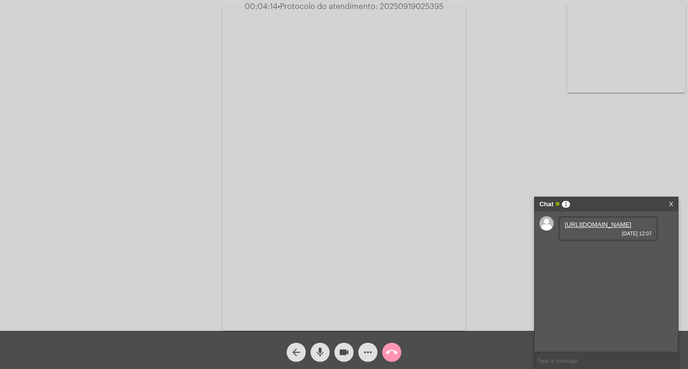
click at [577, 228] on link "https://neft-transfer-bucket.s3.amazonaws.com/temp-fe11e1d7-6d35-b6db-658c-94c1…" at bounding box center [598, 224] width 66 height 7
click at [483, 11] on div "Acessando Câmera e Microfone..." at bounding box center [344, 167] width 686 height 331
click at [571, 256] on link "https://neft-transfer-bucket.s3.amazonaws.com/temp-f2e862c8-a99a-204a-7088-4f23…" at bounding box center [598, 252] width 66 height 7
click at [428, 10] on span "• Protocolo do atendimento: 20250919025395" at bounding box center [359, 7] width 166 height 8
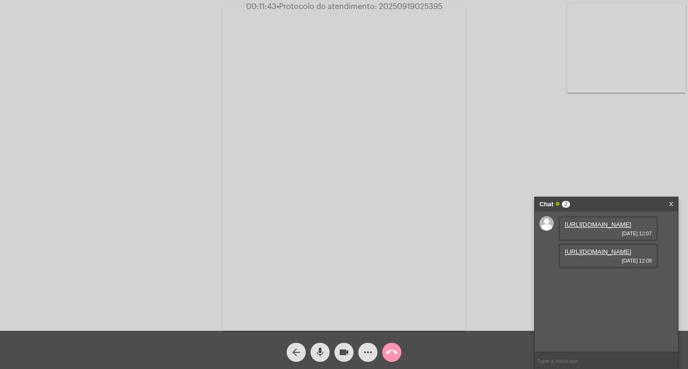
copy span "20250919025395"
click at [557, 353] on input "text" at bounding box center [606, 361] width 143 height 17
paste input "20250919025395"
type input "20250919025395"
click at [599, 356] on input "20250919025395" at bounding box center [606, 361] width 143 height 17
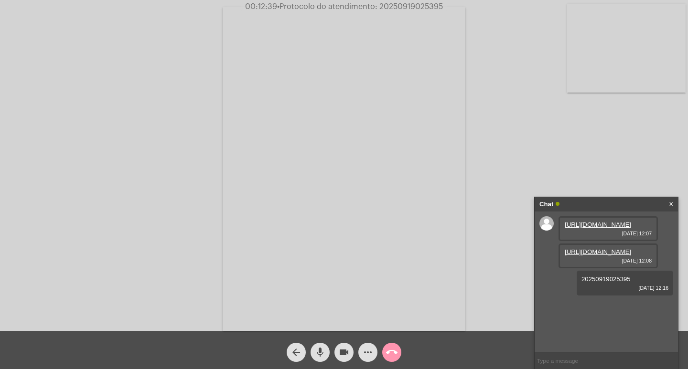
click at [618, 198] on div "Chat" at bounding box center [597, 204] width 114 height 14
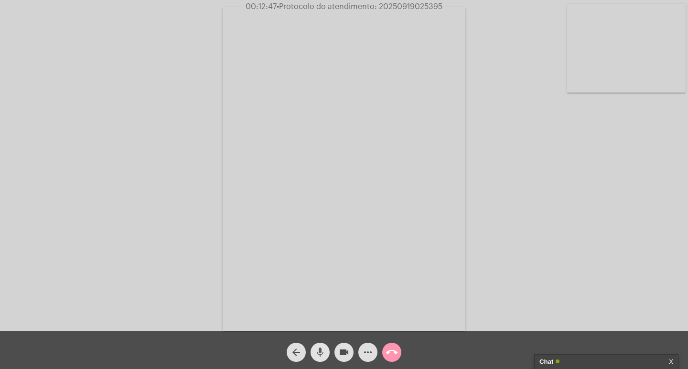
click at [319, 357] on mat-icon "mic" at bounding box center [319, 352] width 11 height 11
click at [349, 359] on span "videocam" at bounding box center [343, 352] width 11 height 19
click at [395, 355] on mat-icon "call_end" at bounding box center [391, 352] width 11 height 11
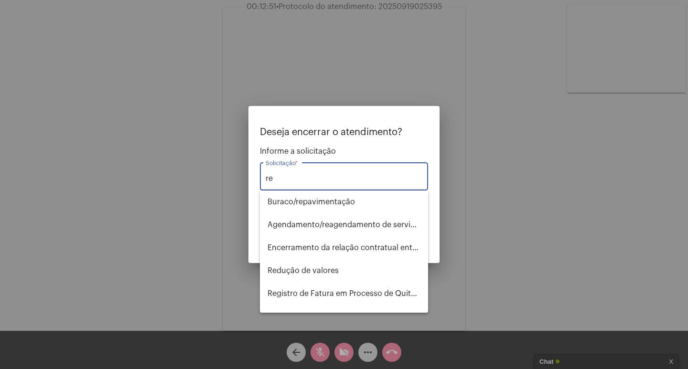
type input "r"
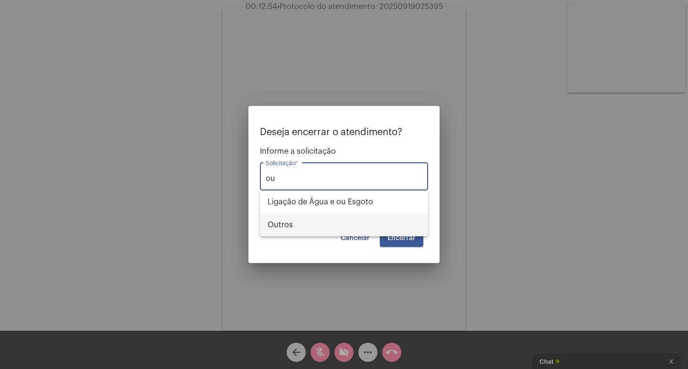
click at [294, 217] on span "Outros" at bounding box center [344, 225] width 153 height 23
type input "Outros"
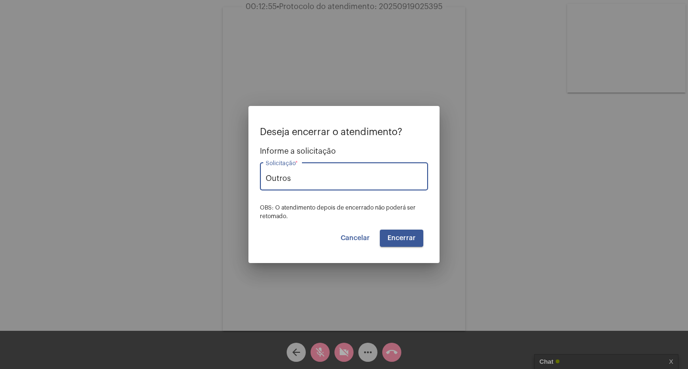
click at [399, 237] on span "Encerrar" at bounding box center [402, 238] width 28 height 7
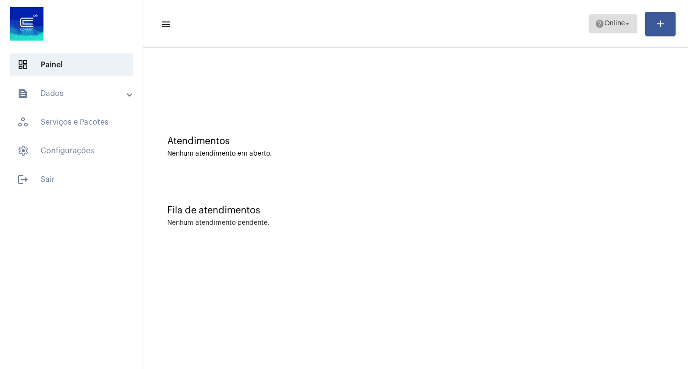
click at [635, 27] on button "help Online arrow_drop_down" at bounding box center [613, 23] width 48 height 19
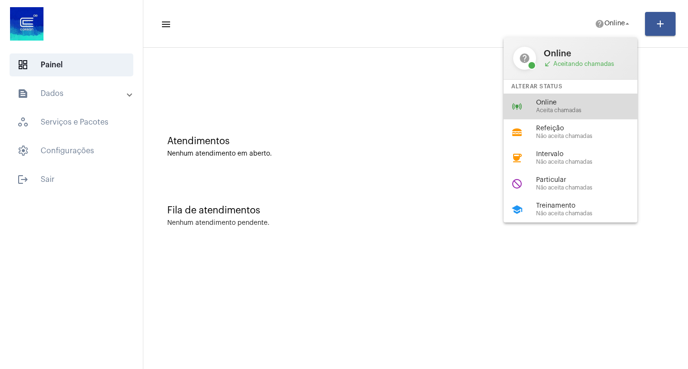
click at [596, 113] on span "Aceita chamadas" at bounding box center [590, 111] width 109 height 6
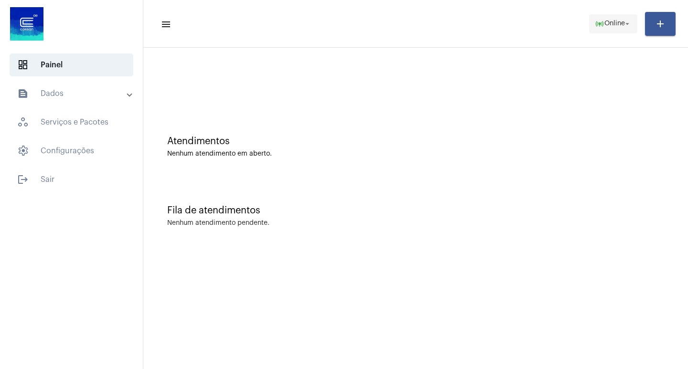
click at [611, 29] on span "online_prediction Online arrow_drop_down" at bounding box center [613, 23] width 37 height 17
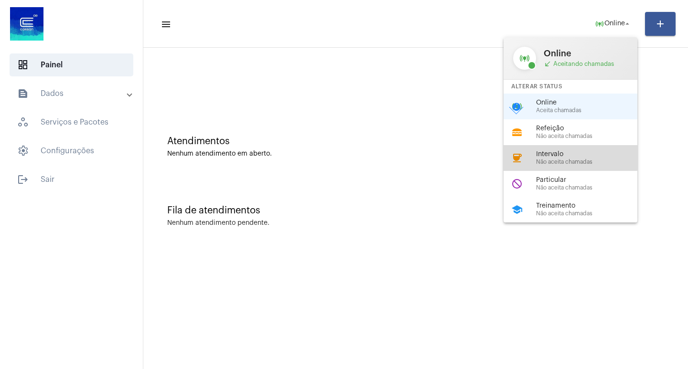
click at [555, 155] on span "Intervalo" at bounding box center [590, 154] width 109 height 7
